Goal: Information Seeking & Learning: Learn about a topic

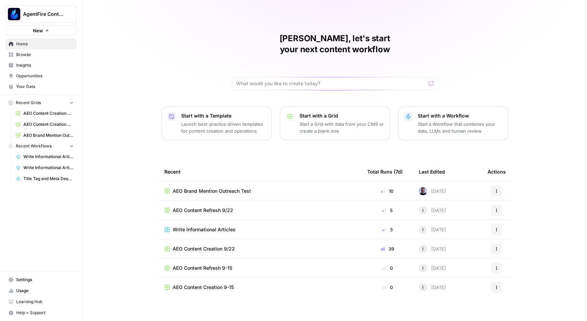
click at [28, 54] on span "Browse" at bounding box center [44, 55] width 57 height 6
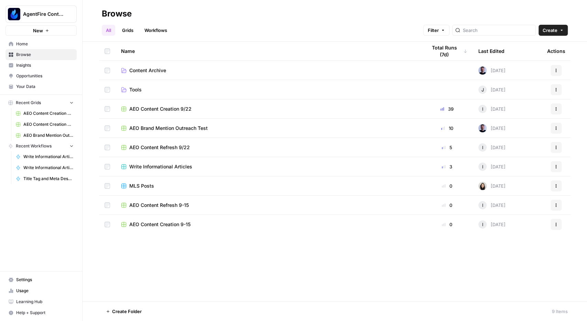
click at [24, 76] on span "Opportunities" at bounding box center [44, 76] width 57 height 6
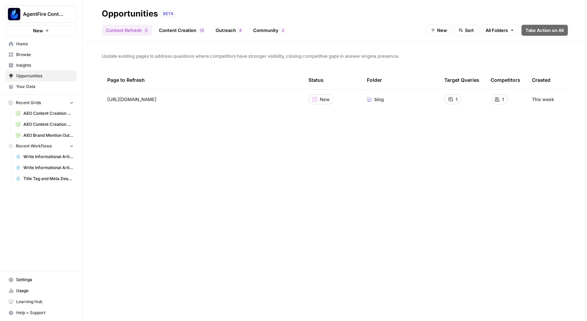
click at [23, 62] on span "Insights" at bounding box center [44, 65] width 57 height 6
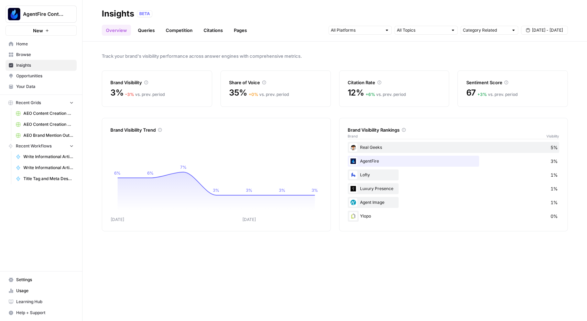
click at [22, 46] on span "Home" at bounding box center [44, 44] width 57 height 6
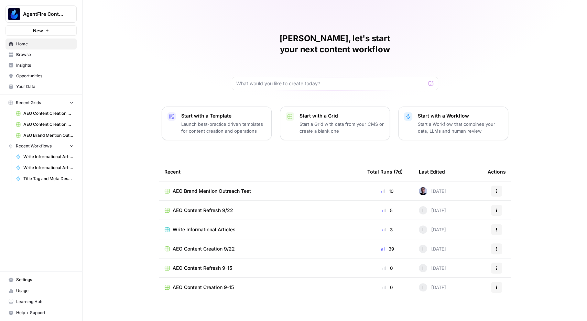
click at [34, 80] on link "Opportunities" at bounding box center [40, 75] width 71 height 11
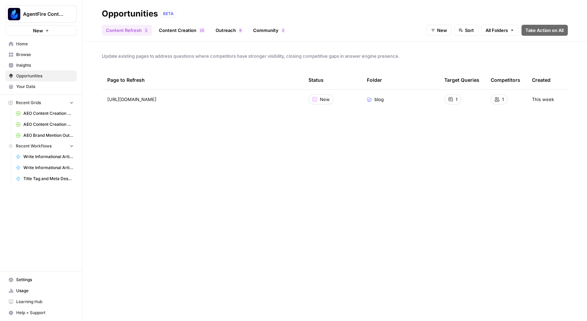
click at [57, 60] on link "Insights" at bounding box center [40, 65] width 71 height 11
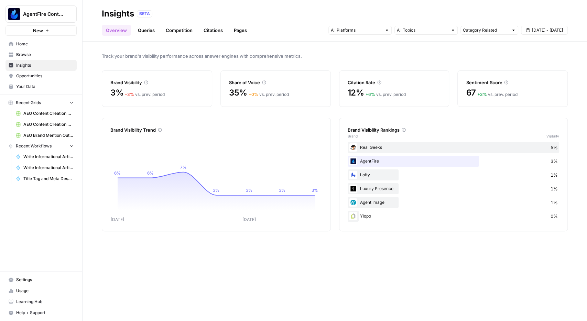
click at [174, 30] on link "Competition" at bounding box center [179, 30] width 35 height 11
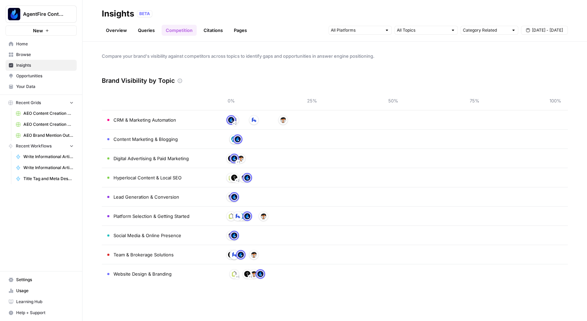
click at [120, 29] on link "Overview" at bounding box center [116, 30] width 29 height 11
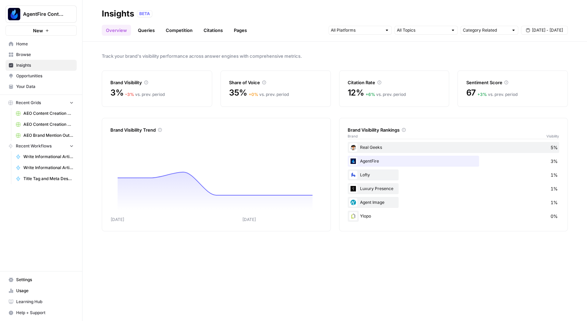
click at [186, 26] on link "Competition" at bounding box center [179, 30] width 35 height 11
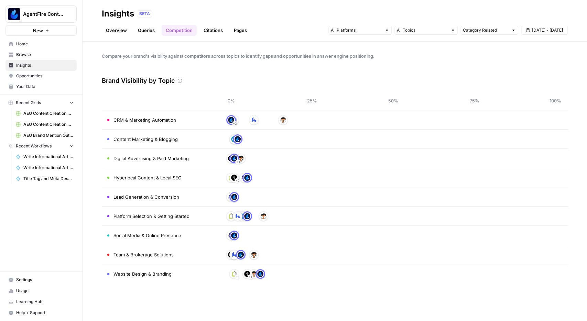
click at [108, 33] on link "Overview" at bounding box center [116, 30] width 29 height 11
